Goal: Task Accomplishment & Management: Manage account settings

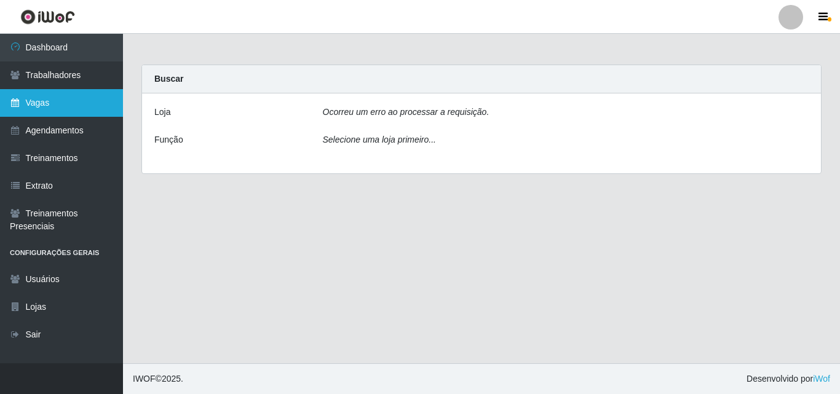
click at [55, 113] on link "Vagas" at bounding box center [61, 103] width 123 height 28
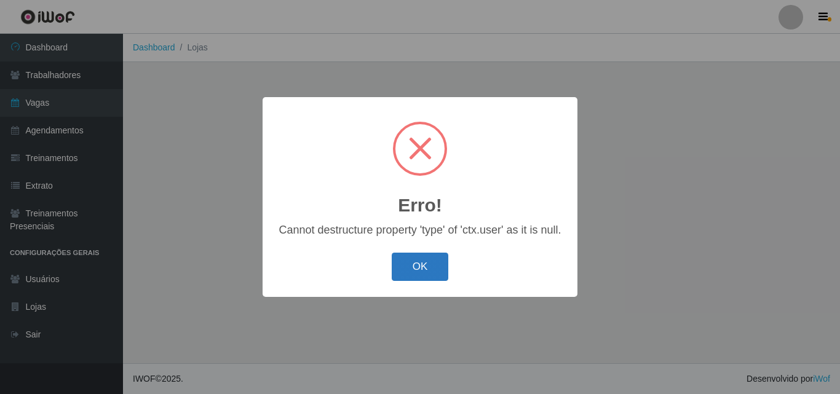
click at [420, 277] on button "OK" at bounding box center [420, 267] width 57 height 29
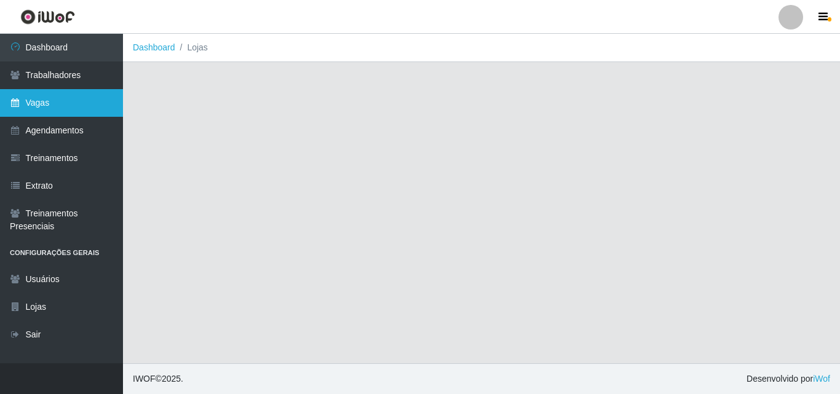
click at [56, 114] on link "Vagas" at bounding box center [61, 103] width 123 height 28
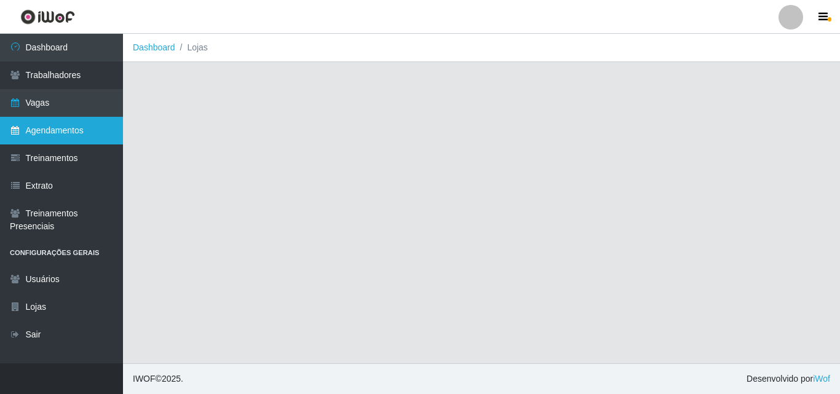
click at [66, 137] on link "Agendamentos" at bounding box center [61, 131] width 123 height 28
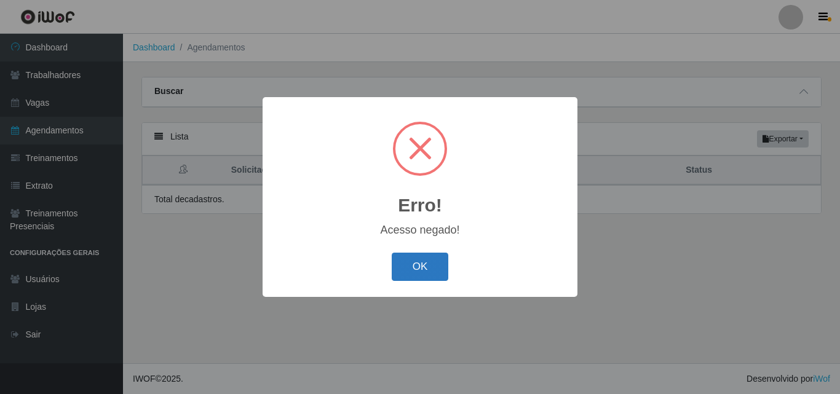
click at [423, 272] on button "OK" at bounding box center [420, 267] width 57 height 29
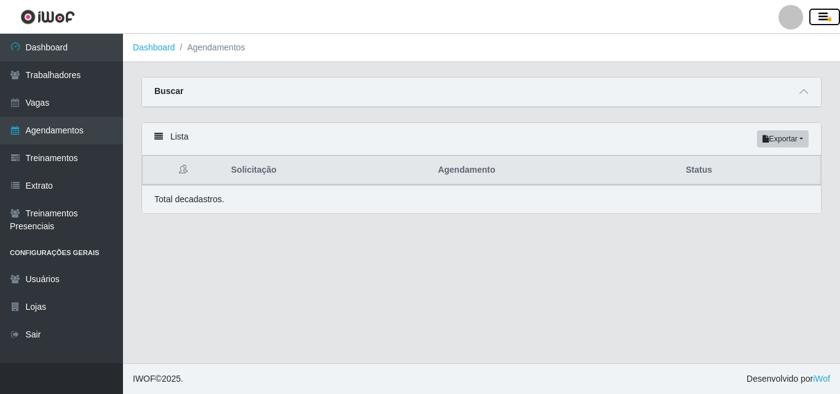
click at [821, 20] on icon "button" at bounding box center [823, 17] width 9 height 11
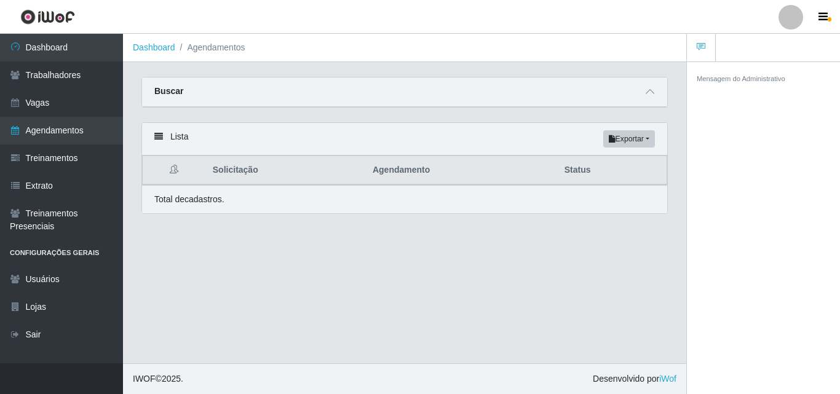
click at [787, 20] on div at bounding box center [791, 17] width 25 height 25
drag, startPoint x: 541, startPoint y: 250, endPoint x: 410, endPoint y: 233, distance: 132.1
click at [541, 250] on main "Dashboard Agendamentos Carregando... Buscar Início em Término em Status [Seleci…" at bounding box center [405, 199] width 564 height 330
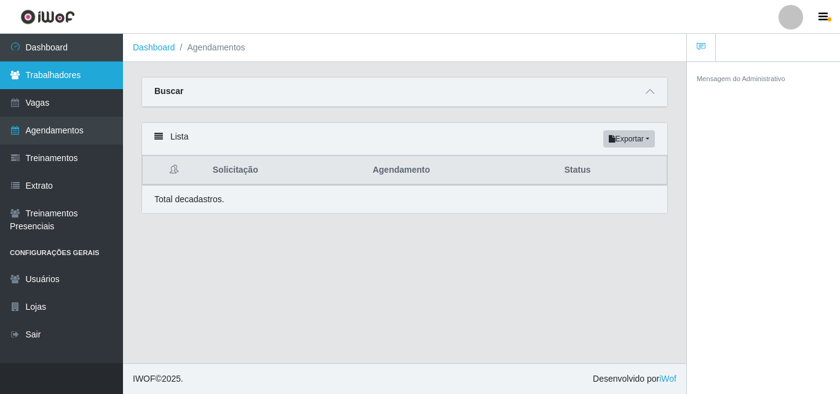
click at [39, 74] on link "Trabalhadores" at bounding box center [61, 76] width 123 height 28
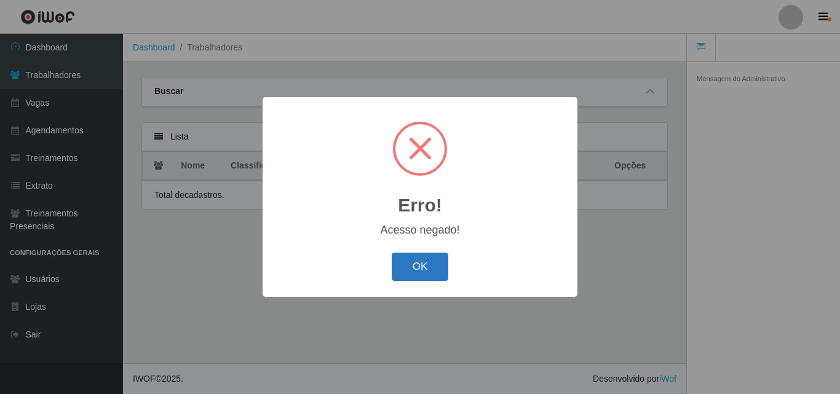
click at [419, 273] on button "OK" at bounding box center [420, 267] width 57 height 29
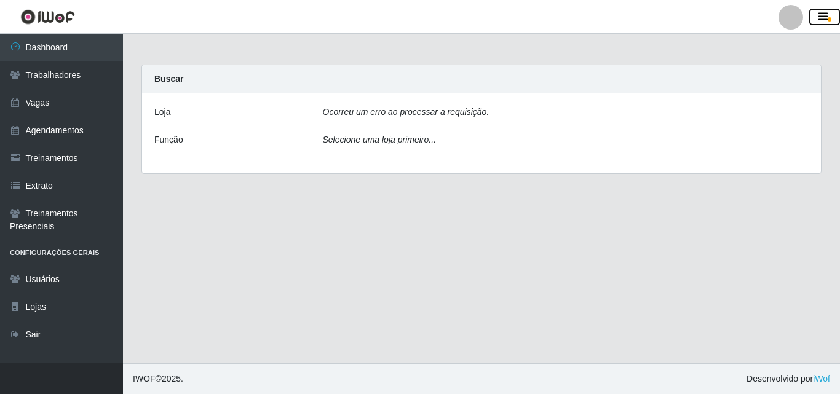
click at [825, 19] on icon "button" at bounding box center [823, 17] width 9 height 11
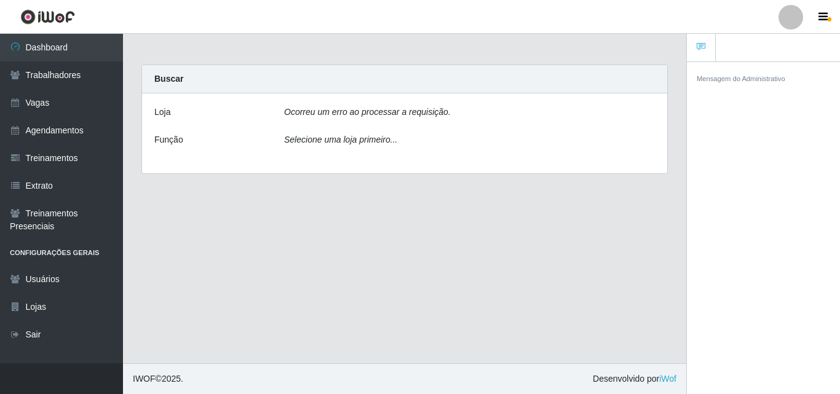
click at [797, 17] on div at bounding box center [791, 17] width 25 height 25
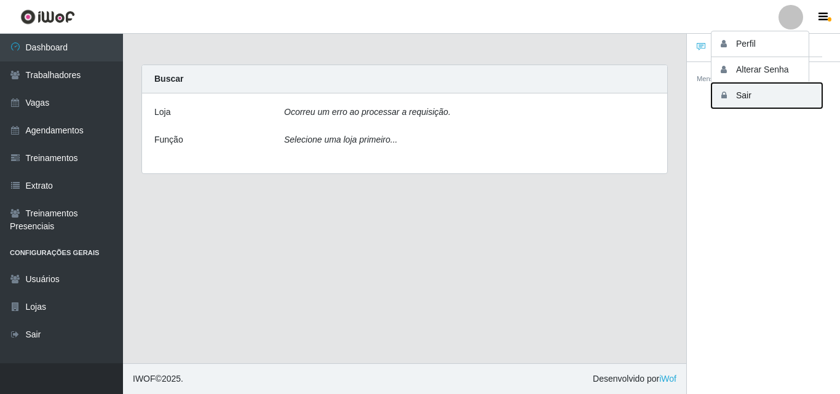
click at [768, 95] on button "Sair" at bounding box center [767, 95] width 111 height 25
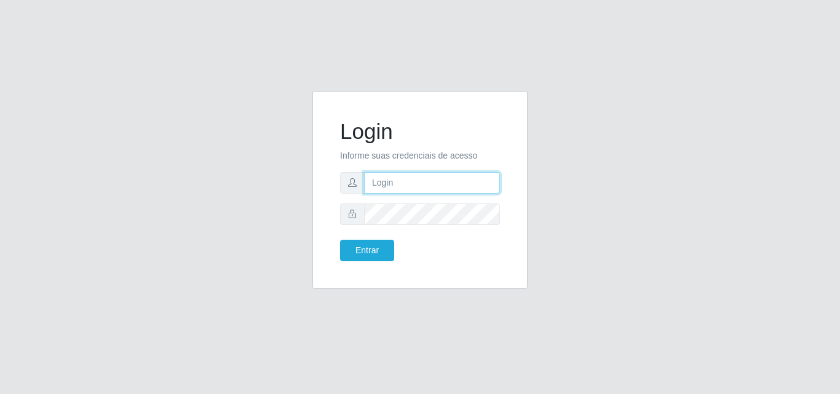
type input "[PERSON_NAME]"
click at [398, 181] on input "[PERSON_NAME]" at bounding box center [432, 183] width 136 height 22
